Goal: Transaction & Acquisition: Obtain resource

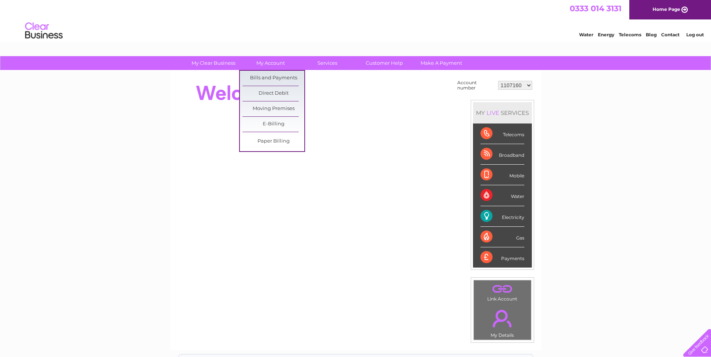
click at [279, 61] on link "My Account" at bounding box center [270, 63] width 62 height 14
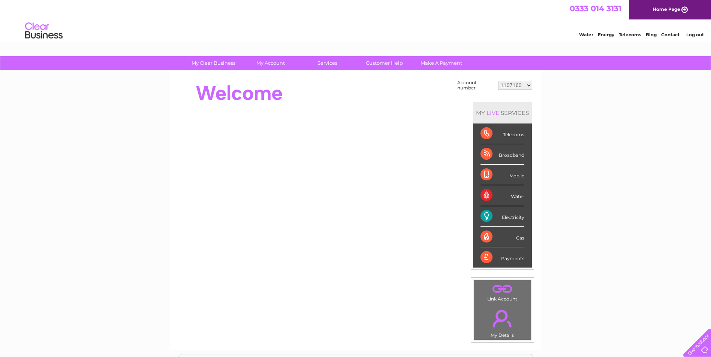
click at [530, 84] on select "1107160 30309693" at bounding box center [515, 85] width 34 height 9
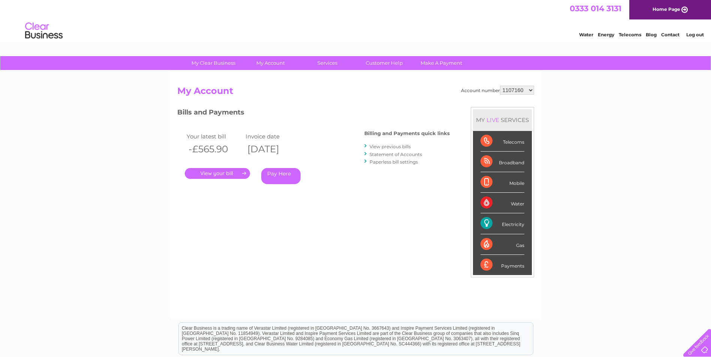
click at [527, 90] on select "1107160 30309693" at bounding box center [517, 90] width 34 height 9
select select "30309693"
click at [500, 86] on select "1107160 30309693" at bounding box center [517, 90] width 34 height 9
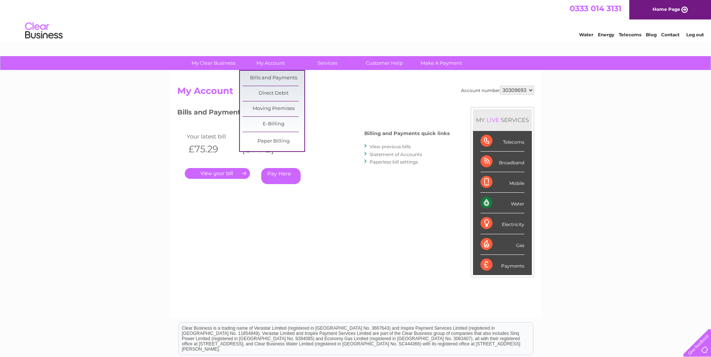
click at [279, 76] on link "Bills and Payments" at bounding box center [273, 78] width 62 height 15
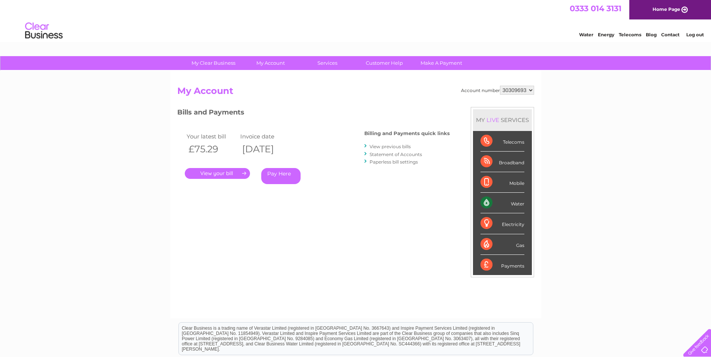
click at [237, 174] on link "." at bounding box center [217, 173] width 65 height 11
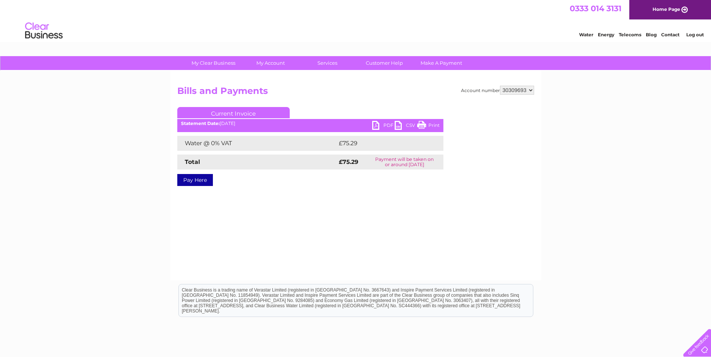
click at [376, 124] on link "PDF" at bounding box center [383, 126] width 22 height 11
click at [531, 93] on select "1107160 30309693" at bounding box center [517, 90] width 34 height 9
select select "1107160"
click at [500, 86] on select "1107160 30309693" at bounding box center [517, 90] width 34 height 9
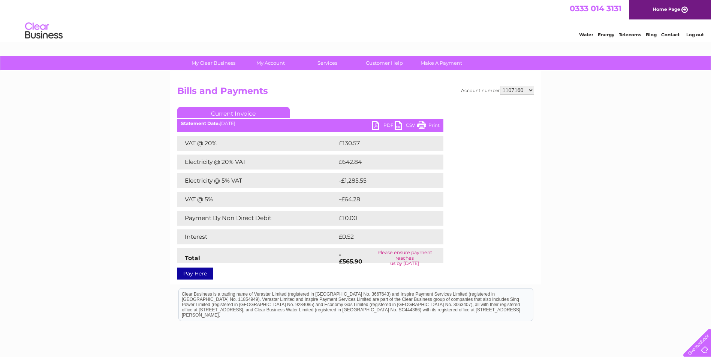
click at [380, 125] on link "PDF" at bounding box center [383, 126] width 22 height 11
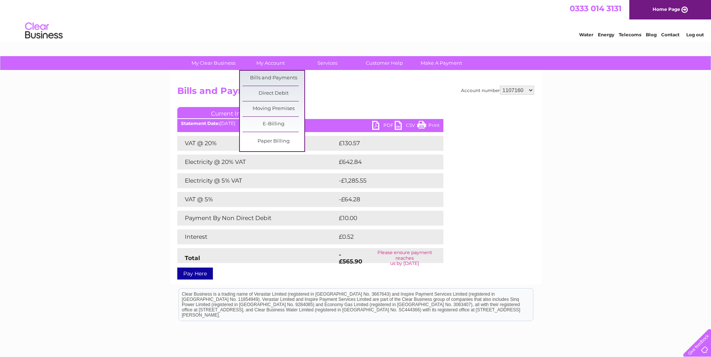
click at [272, 78] on link "Bills and Payments" at bounding box center [273, 78] width 62 height 15
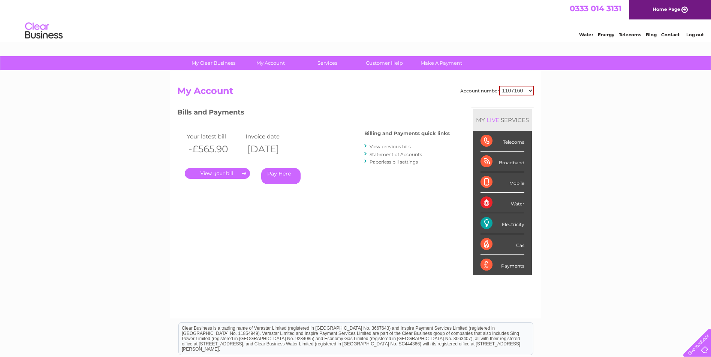
click at [392, 147] on link "View previous bills" at bounding box center [389, 147] width 41 height 6
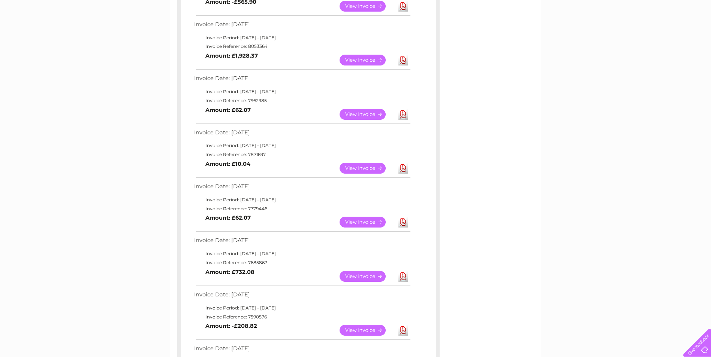
scroll to position [187, 0]
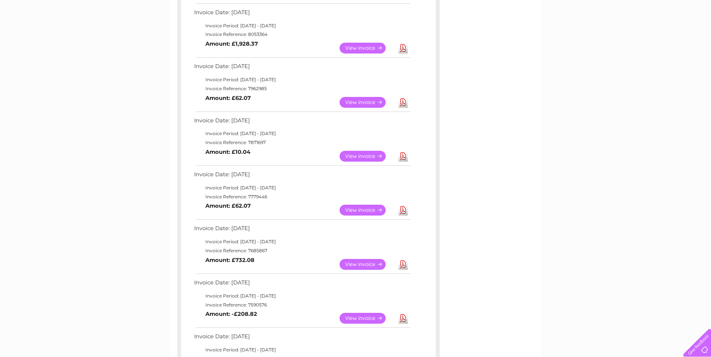
click at [377, 265] on link "View" at bounding box center [366, 264] width 55 height 11
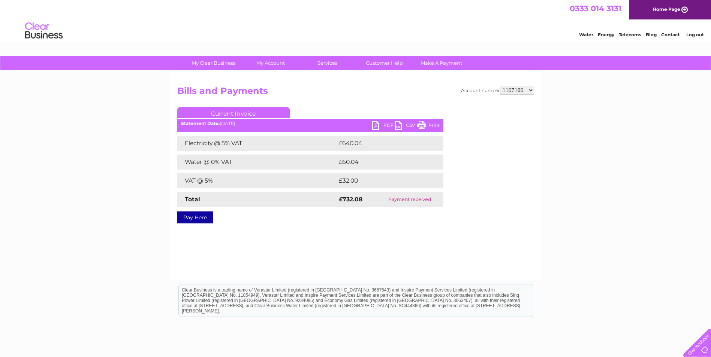
click at [376, 126] on link "PDF" at bounding box center [383, 126] width 22 height 11
